Goal: Task Accomplishment & Management: Use online tool/utility

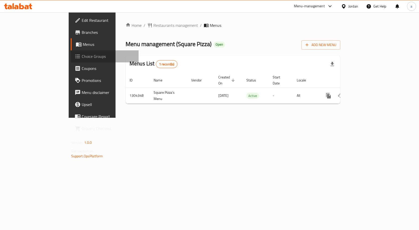
click at [82, 56] on span "Choice Groups" at bounding box center [108, 56] width 53 height 6
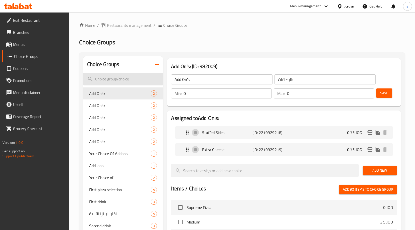
click at [110, 78] on input "search" at bounding box center [123, 79] width 80 height 13
paste input "First pizza selection"
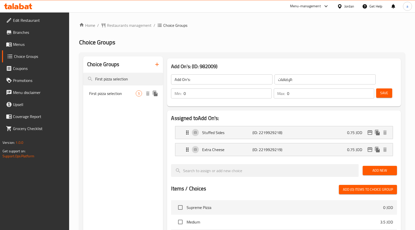
type input "First pizza selection"
click at [115, 93] on span "First pizza selection" at bounding box center [112, 94] width 47 height 6
type input "First pizza selection"
type input "اختيار البيتزا الأولى"
type input "1"
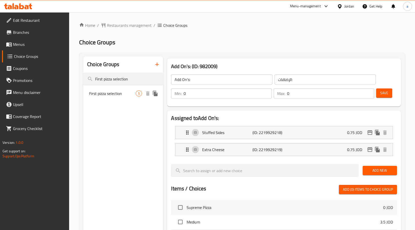
type input "1"
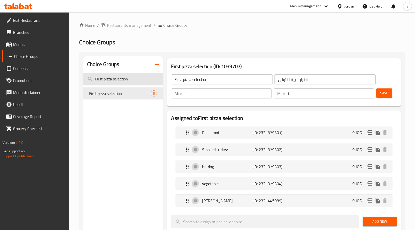
click at [114, 82] on input "First pizza selection" at bounding box center [123, 79] width 80 height 13
paste input "اختر البيتزا الثانية"
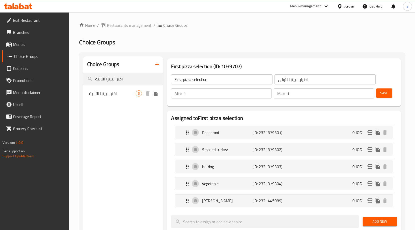
type input "اختر البيتزا الثانية"
click at [123, 94] on span "اختر البيتزا الثانية" at bounding box center [112, 94] width 47 height 6
type input "اختر البيتزا الثانية"
